Goal: Task Accomplishment & Management: Manage account settings

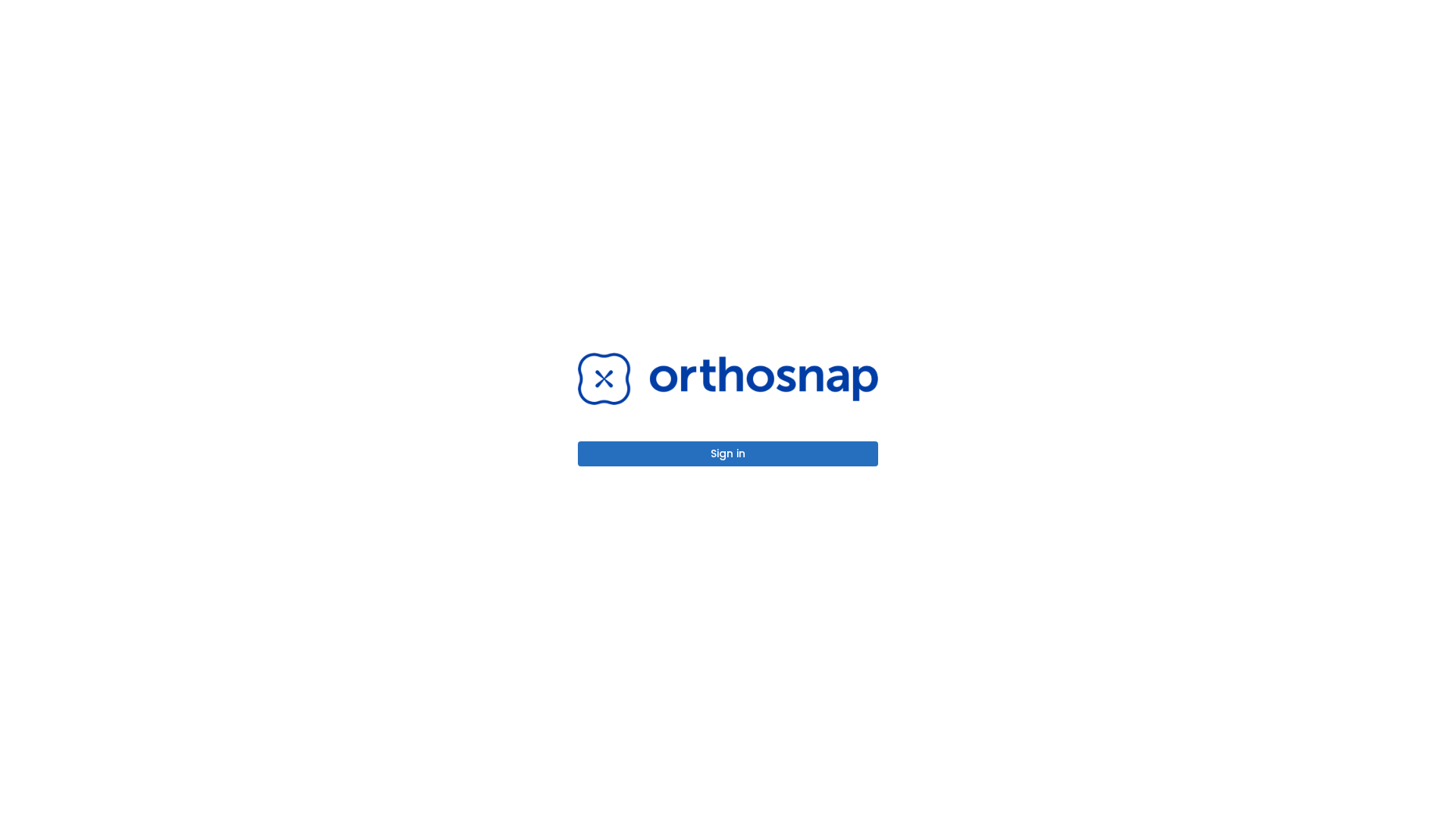
click at [728, 454] on button "Sign in" at bounding box center [728, 454] width 301 height 25
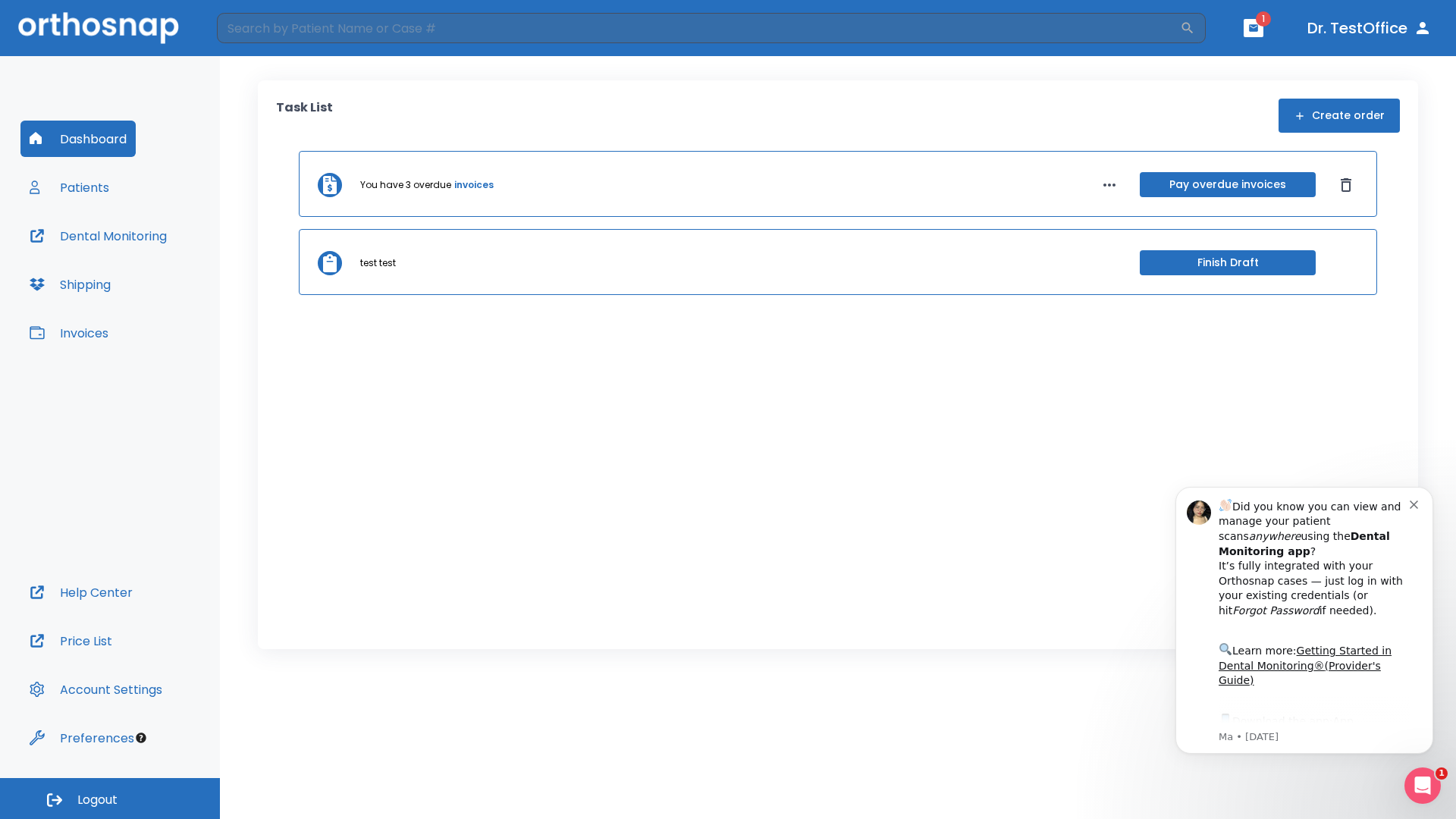
click at [110, 799] on span "Logout" at bounding box center [97, 800] width 40 height 17
